Goal: Understand process/instructions: Learn how to perform a task or action

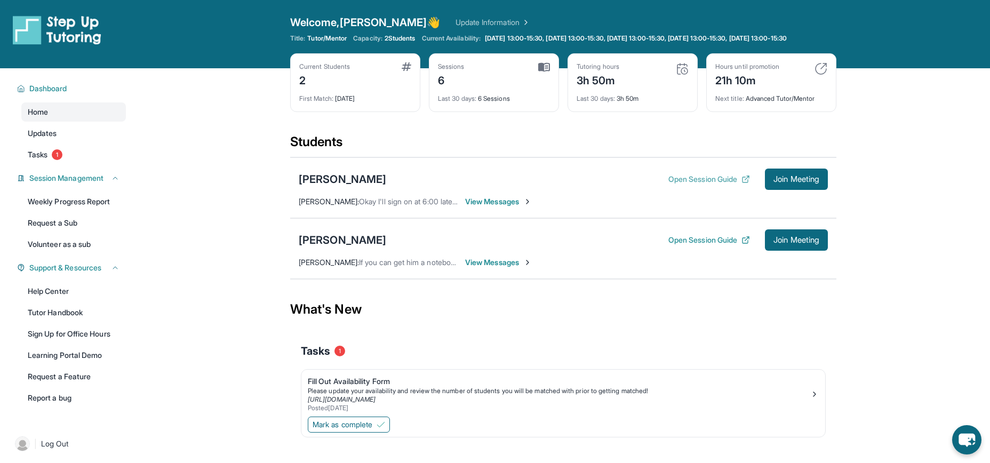
click at [736, 185] on button "Open Session Guide" at bounding box center [709, 179] width 82 height 11
click at [727, 245] on button "Open Session Guide" at bounding box center [709, 240] width 82 height 11
click at [90, 183] on span "Session Management" at bounding box center [66, 178] width 74 height 11
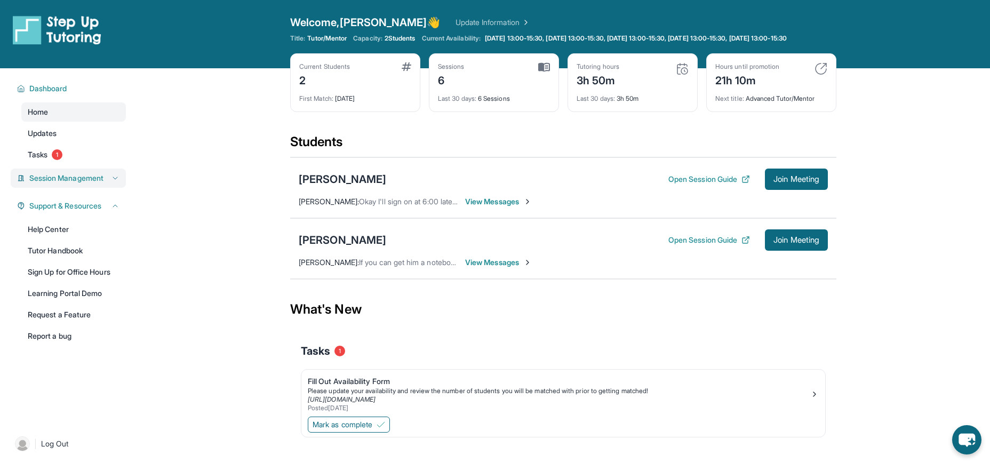
click at [90, 183] on span "Session Management" at bounding box center [66, 178] width 74 height 11
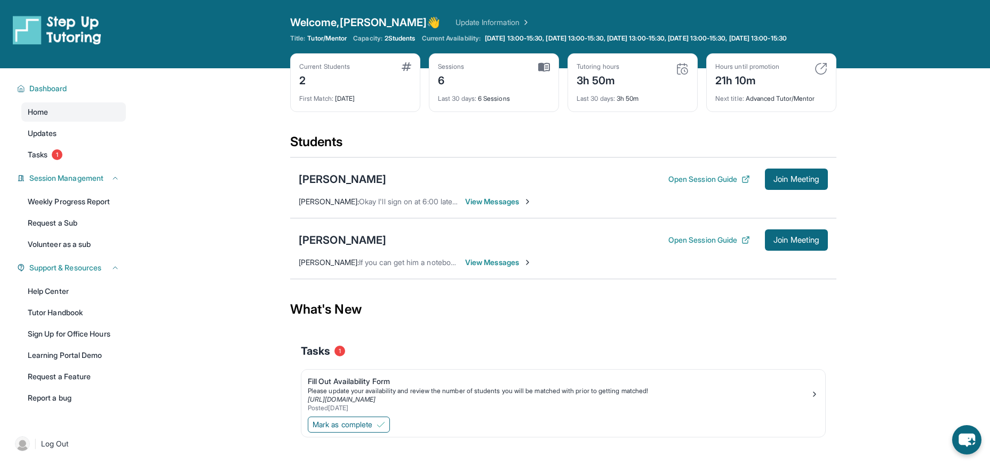
click at [483, 207] on span "View Messages" at bounding box center [498, 201] width 67 height 11
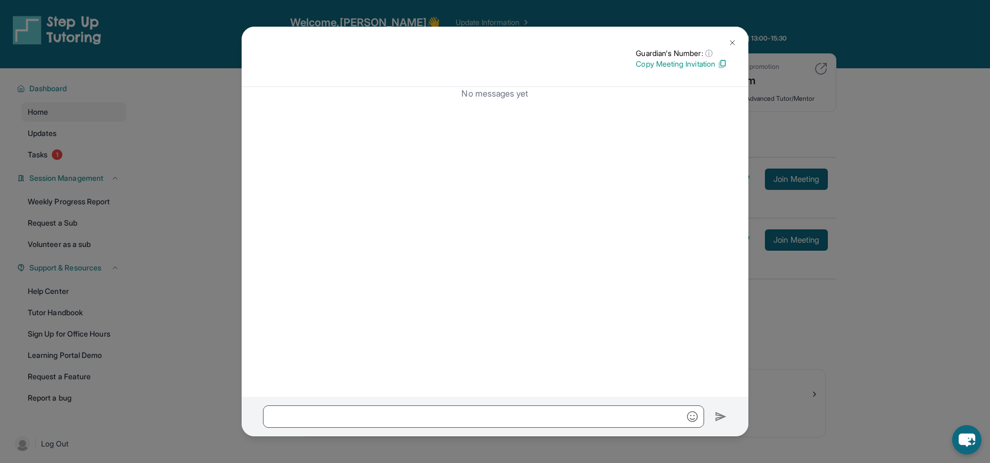
click at [726, 34] on button at bounding box center [732, 42] width 21 height 21
